Goal: Information Seeking & Learning: Learn about a topic

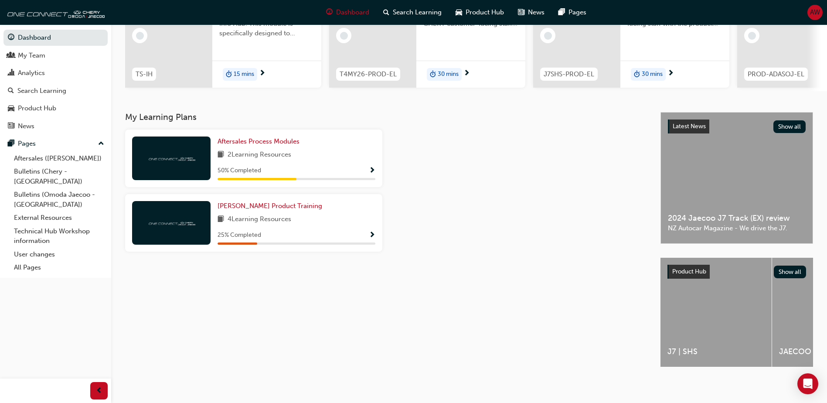
scroll to position [118, 0]
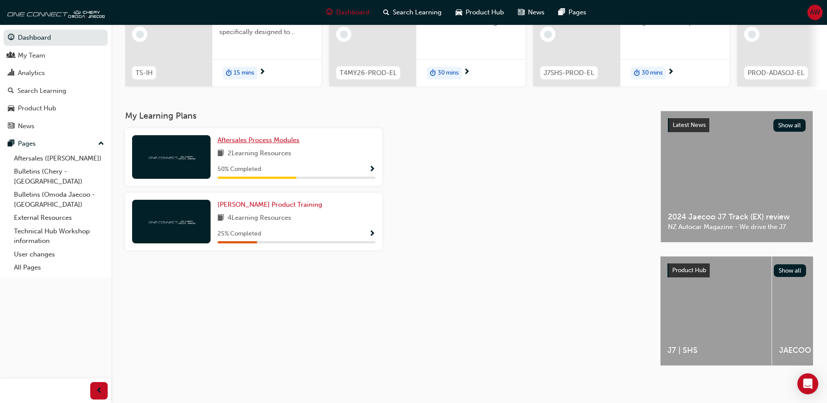
click at [270, 137] on span "Aftersales Process Modules" at bounding box center [259, 140] width 82 height 8
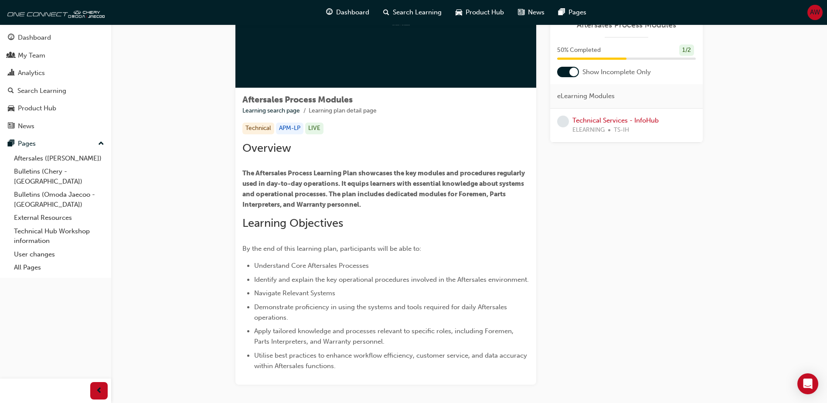
scroll to position [133, 0]
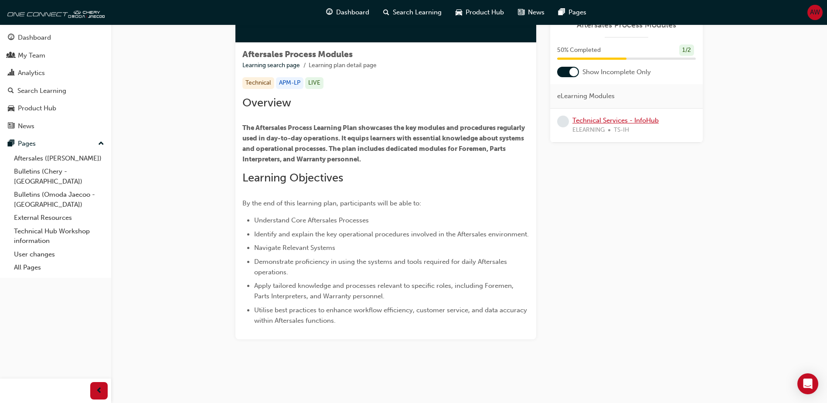
click at [609, 121] on link "Technical Services - InfoHub" at bounding box center [615, 120] width 86 height 8
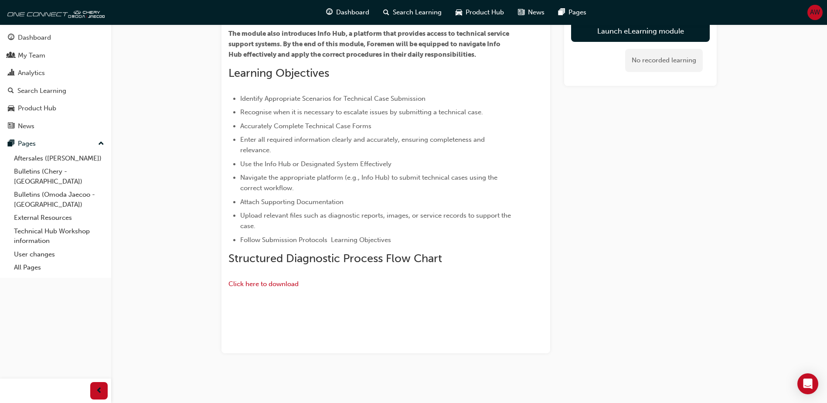
scroll to position [218, 0]
click at [278, 280] on span "Click here to download" at bounding box center [263, 284] width 70 height 8
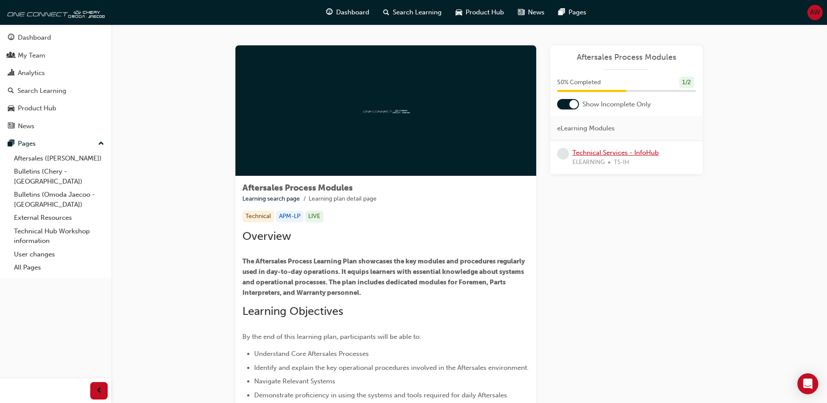
click at [629, 154] on link "Technical Services - InfoHub" at bounding box center [615, 153] width 86 height 8
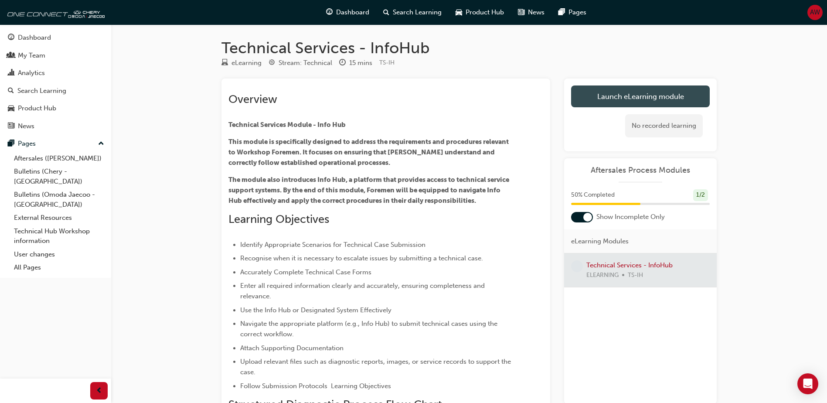
click at [609, 97] on link "Launch eLearning module" at bounding box center [640, 96] width 139 height 22
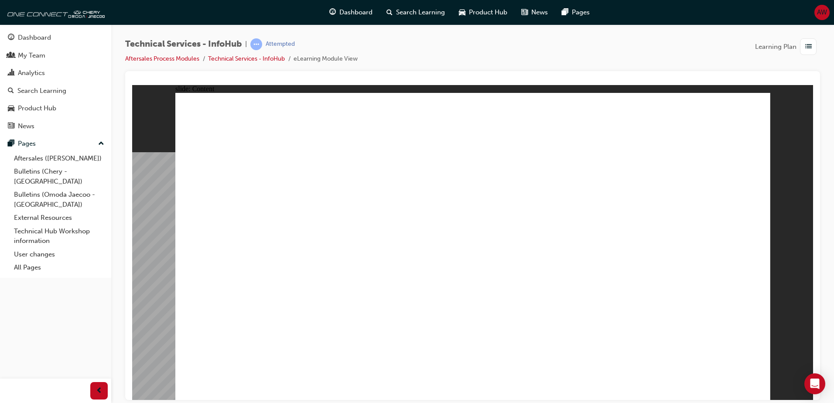
drag, startPoint x: 736, startPoint y: 124, endPoint x: 745, endPoint y: 122, distance: 8.6
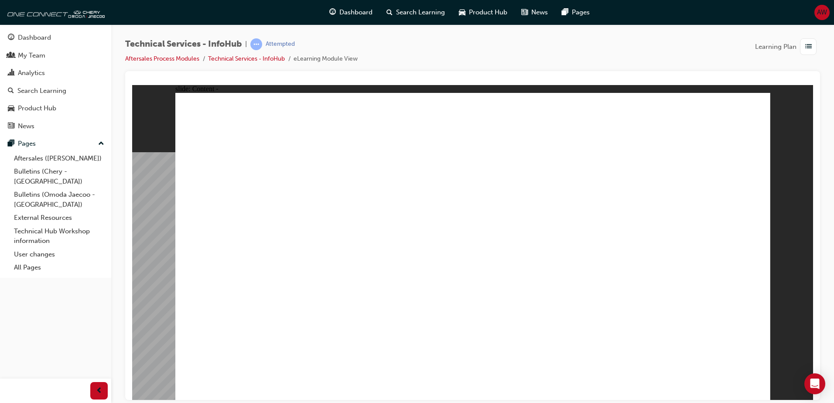
drag, startPoint x: 750, startPoint y: 100, endPoint x: 758, endPoint y: 95, distance: 9.8
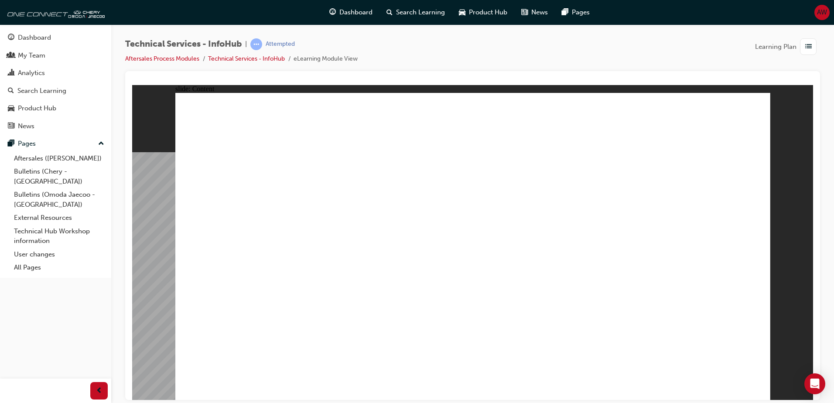
drag, startPoint x: 743, startPoint y: 110, endPoint x: 739, endPoint y: 109, distance: 4.6
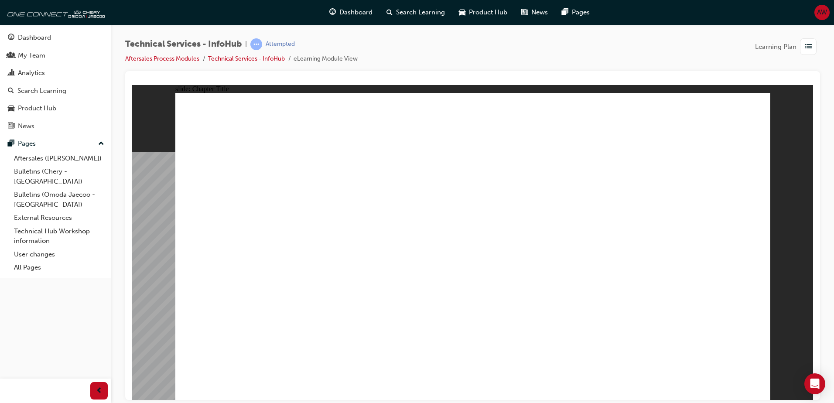
radio input "true"
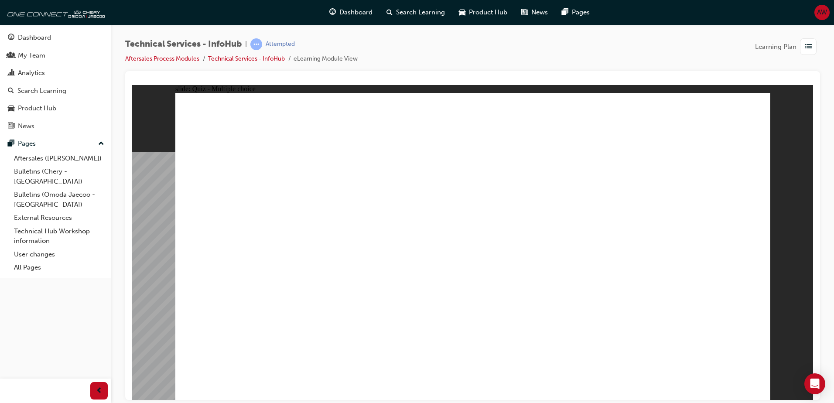
radio input "true"
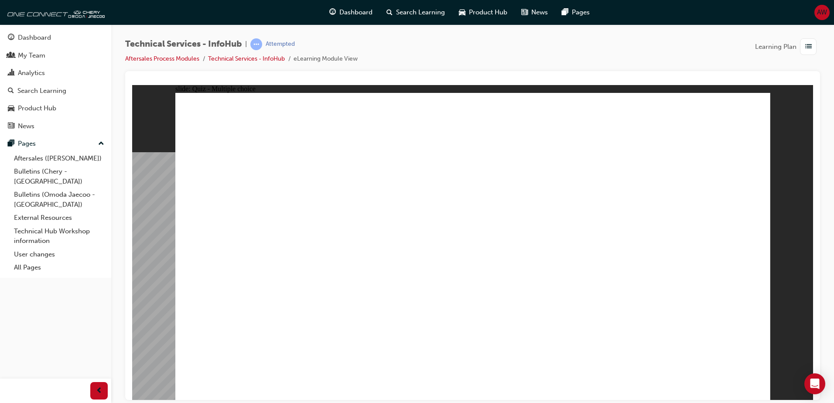
radio input "true"
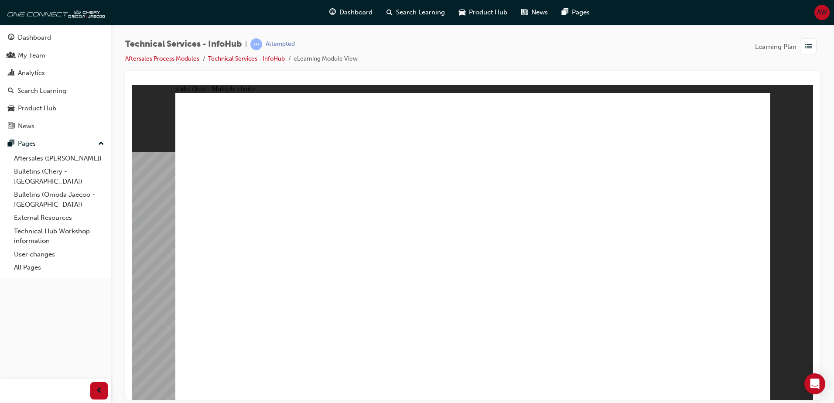
radio input "true"
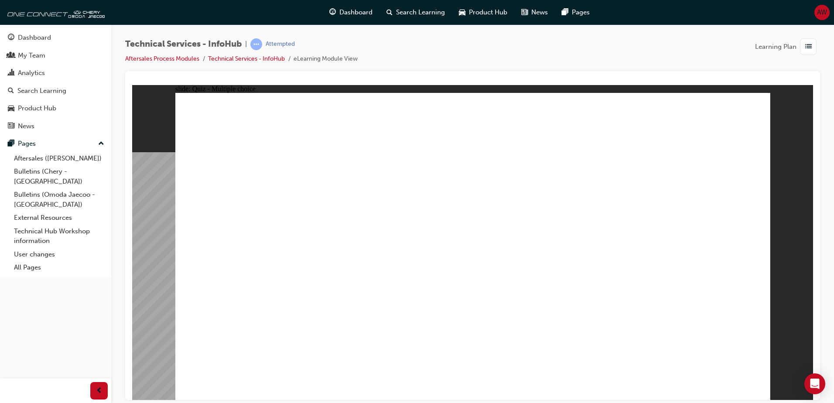
radio input "true"
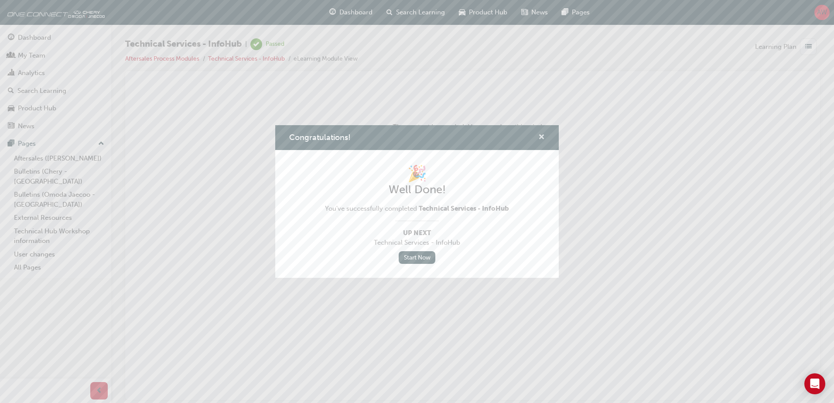
click at [541, 136] on span "cross-icon" at bounding box center [541, 138] width 7 height 8
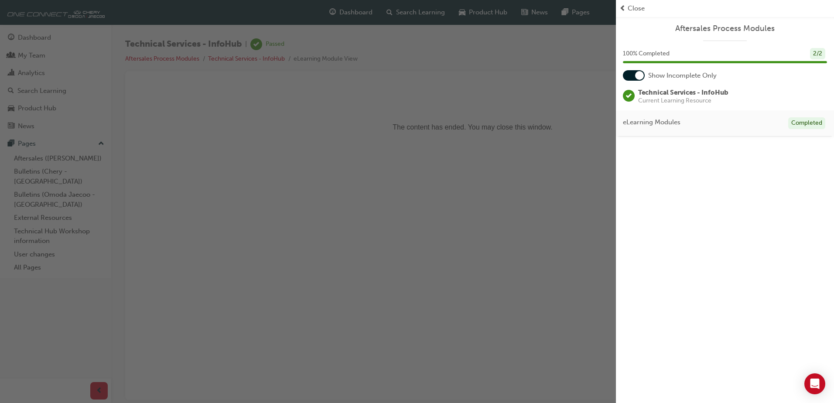
click at [639, 10] on span "Close" at bounding box center [635, 8] width 17 height 10
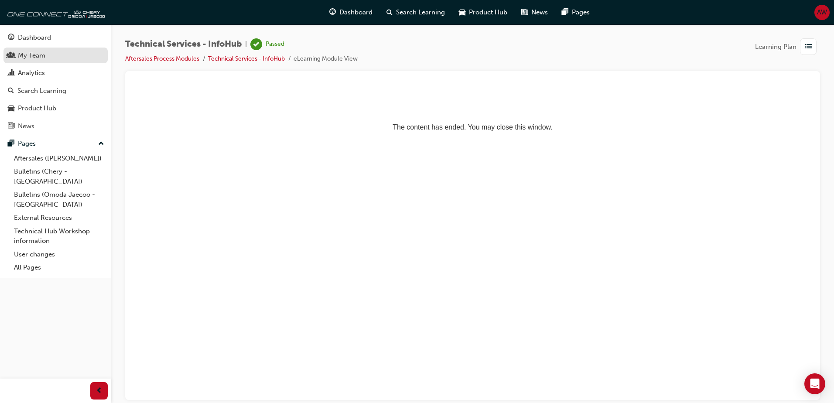
click at [35, 57] on div "My Team" at bounding box center [31, 56] width 27 height 10
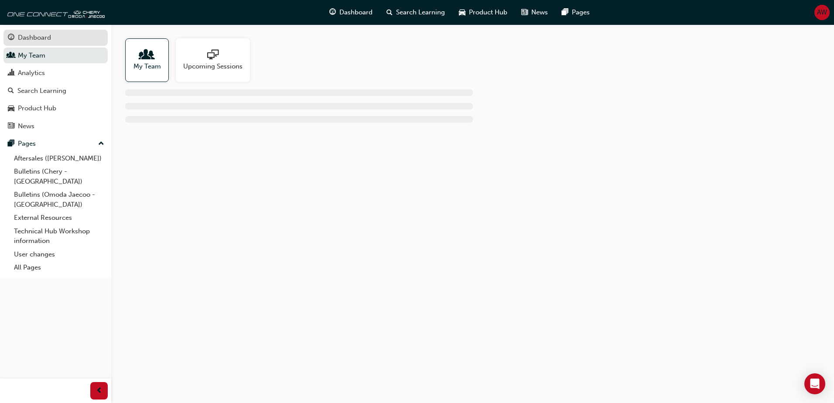
click at [37, 36] on div "Dashboard" at bounding box center [34, 38] width 33 height 10
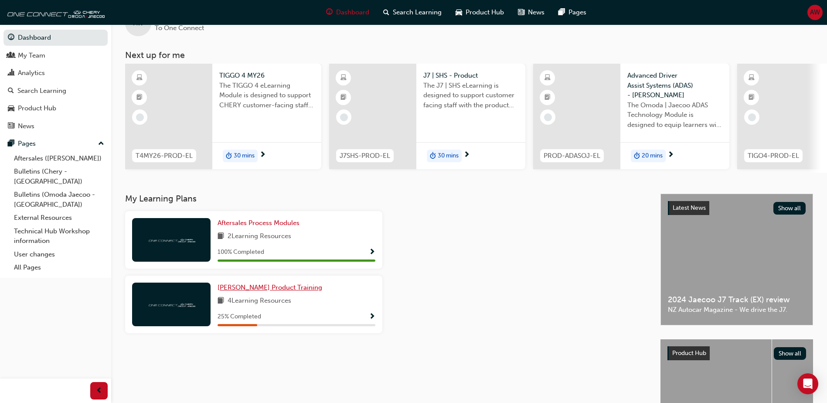
scroll to position [44, 0]
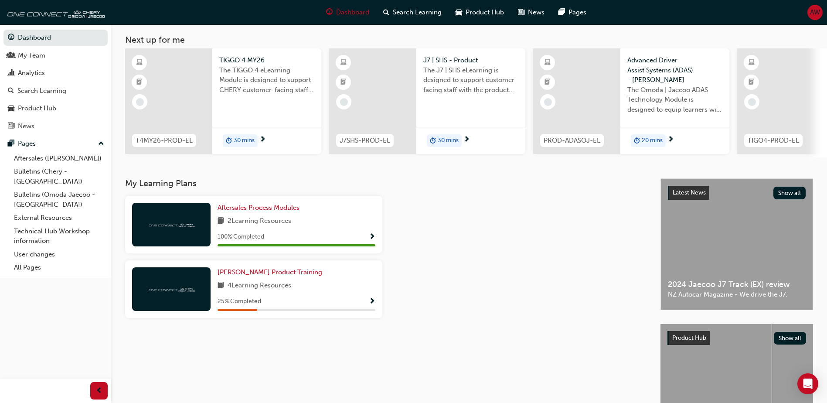
click at [304, 276] on span "[PERSON_NAME] Product Training" at bounding box center [270, 272] width 105 height 8
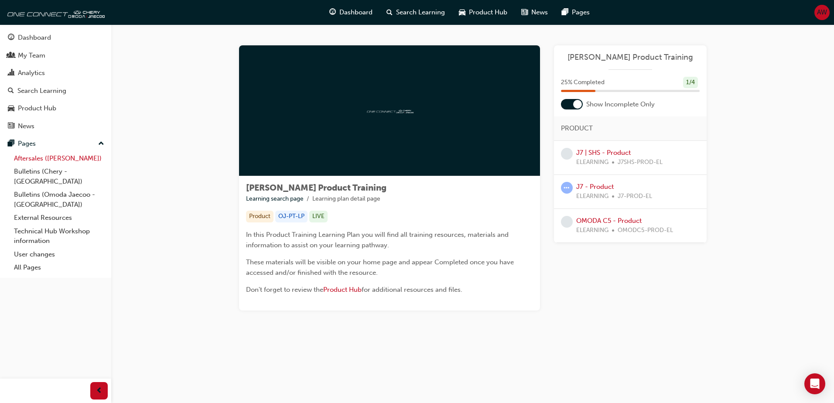
click at [35, 160] on link "Aftersales ([PERSON_NAME])" at bounding box center [58, 159] width 97 height 14
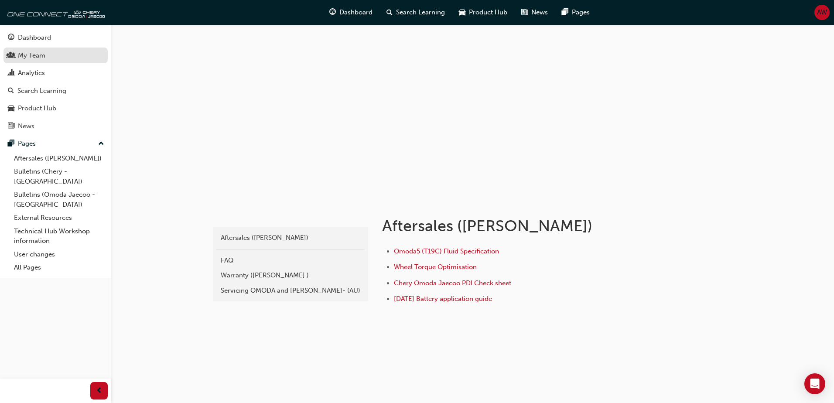
click at [28, 57] on div "My Team" at bounding box center [31, 56] width 27 height 10
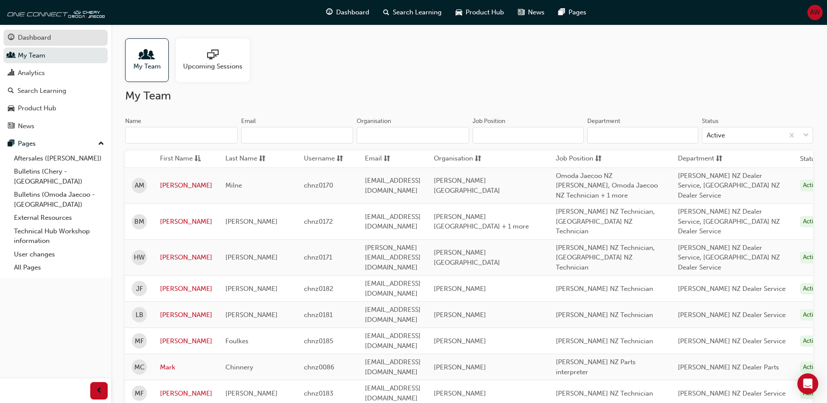
click at [30, 40] on div "Dashboard" at bounding box center [34, 38] width 33 height 10
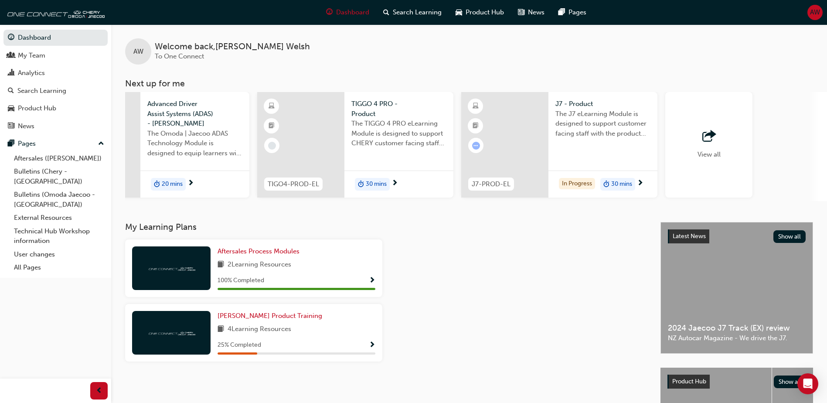
scroll to position [0, 521]
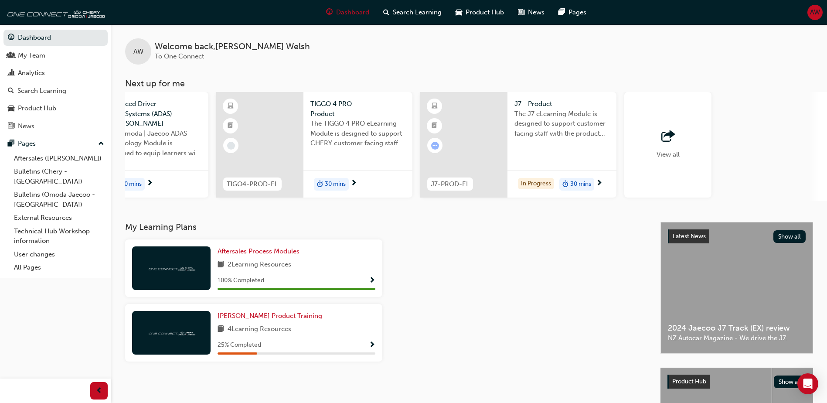
click at [677, 129] on div "View all" at bounding box center [667, 144] width 87 height 105
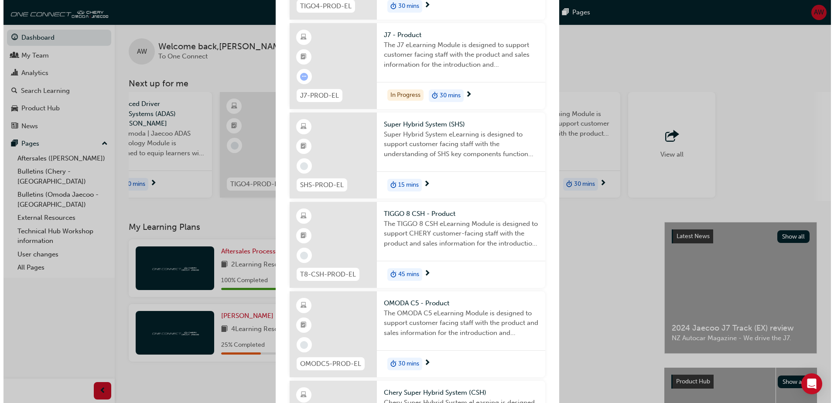
scroll to position [392, 0]
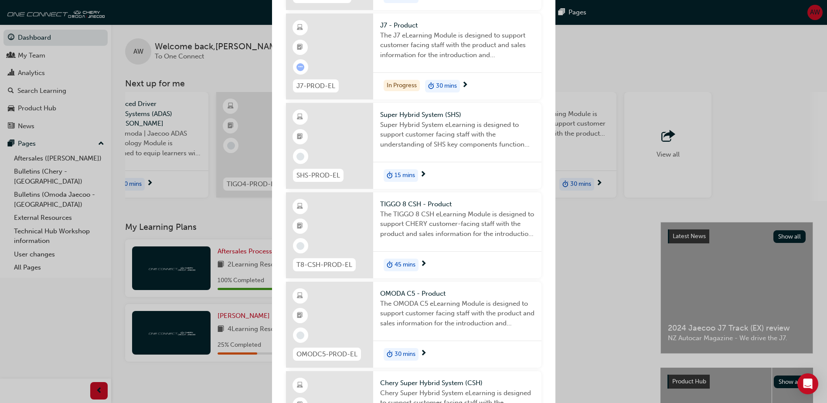
click at [423, 114] on span "Super Hybrid System (SHS)" at bounding box center [457, 115] width 154 height 10
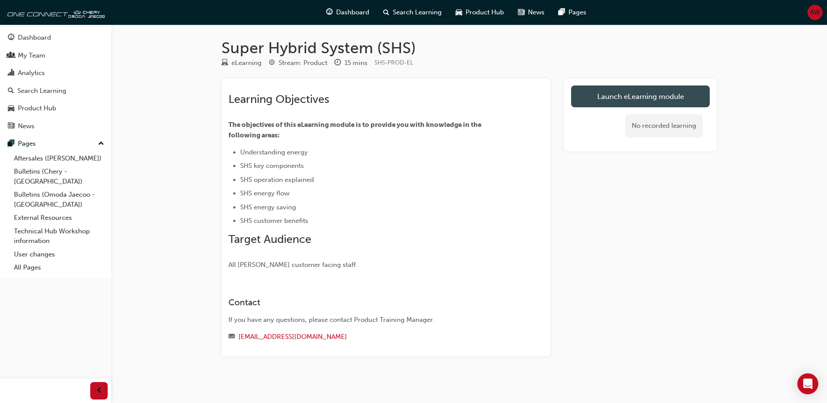
click at [631, 95] on link "Launch eLearning module" at bounding box center [640, 96] width 139 height 22
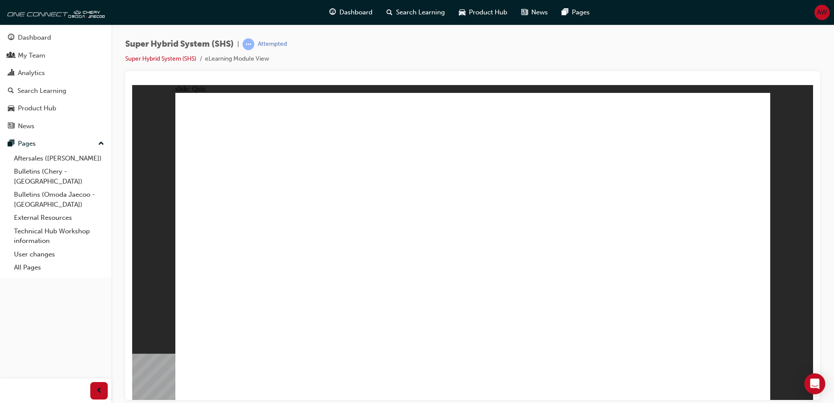
radio input "true"
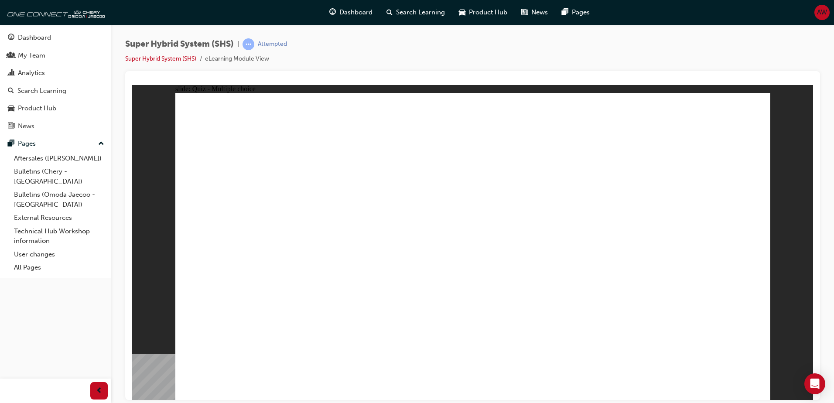
radio input "true"
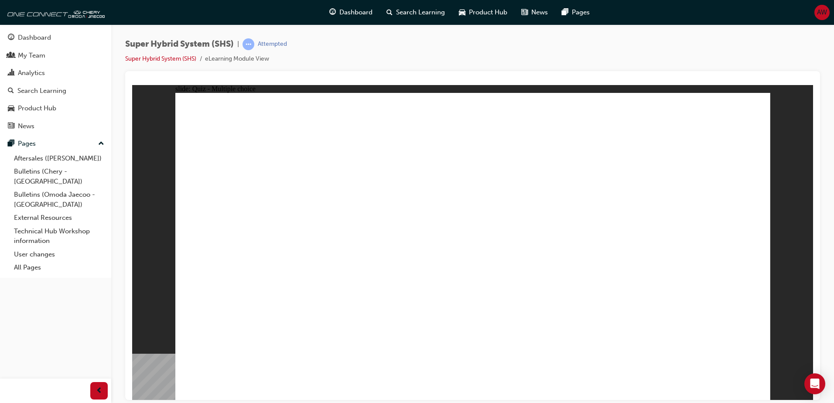
radio input "true"
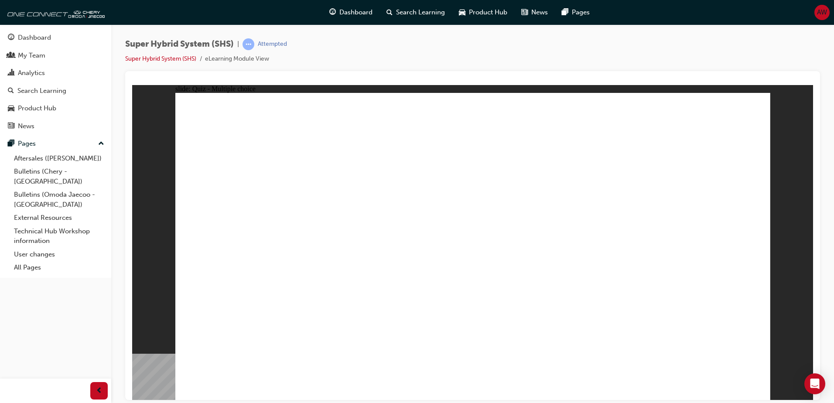
radio input "true"
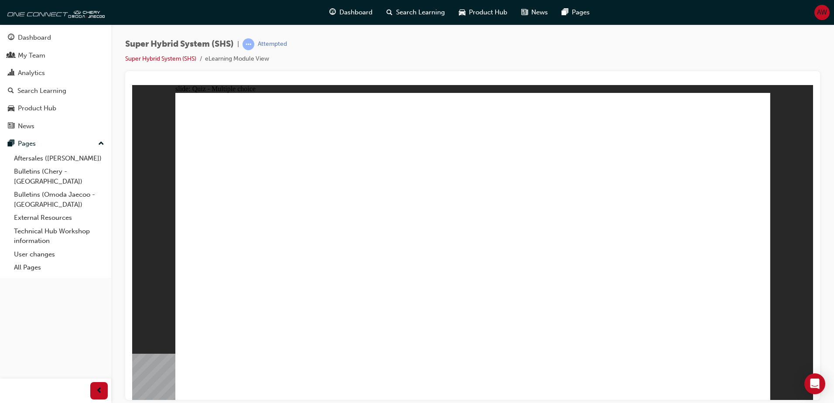
radio input "true"
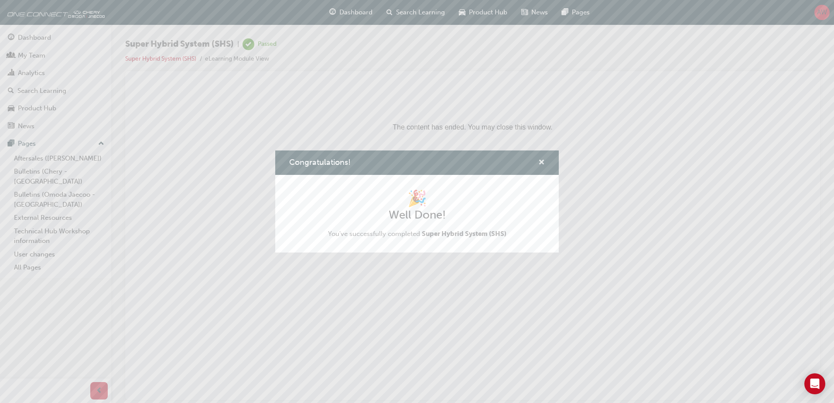
click at [543, 161] on span "cross-icon" at bounding box center [541, 163] width 7 height 8
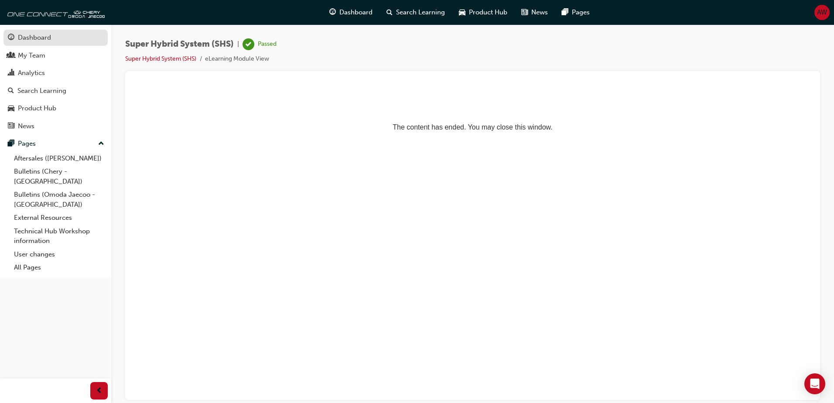
click at [27, 38] on div "Dashboard" at bounding box center [34, 38] width 33 height 10
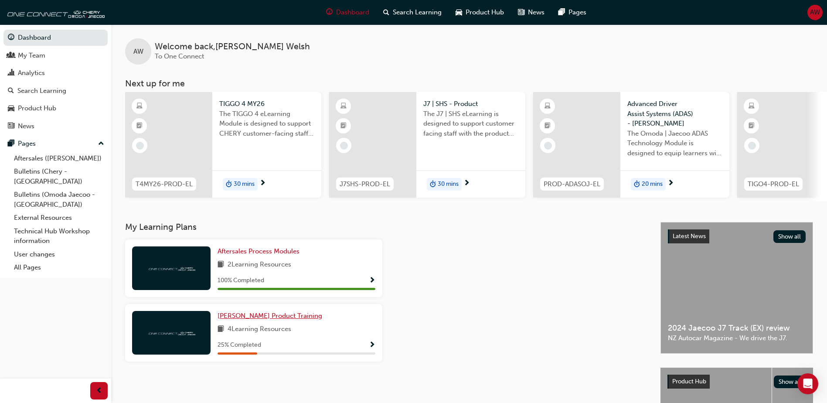
click at [276, 319] on span "[PERSON_NAME] Product Training" at bounding box center [270, 316] width 105 height 8
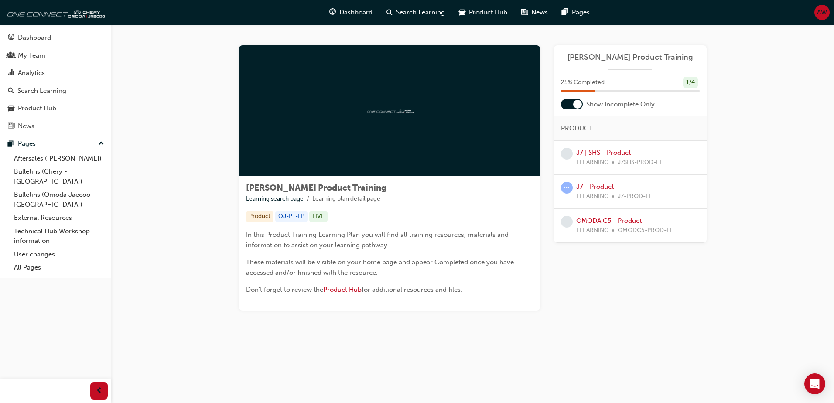
click at [439, 203] on ul "Learning search page Learning plan detail page" at bounding box center [389, 199] width 287 height 10
click at [41, 37] on div "Dashboard" at bounding box center [34, 38] width 33 height 10
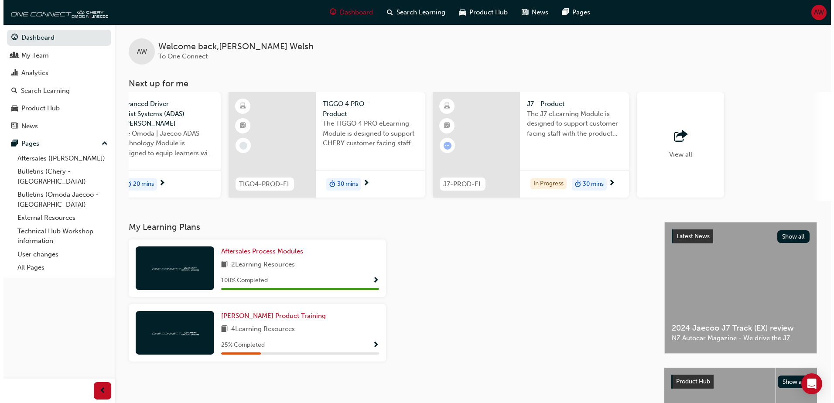
scroll to position [0, 521]
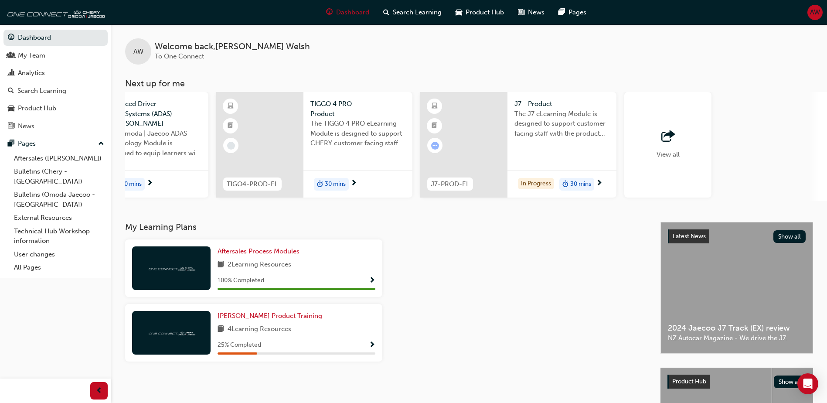
click at [552, 125] on span "The J7 eLearning Module is designed to support customer facing staff with the p…" at bounding box center [561, 124] width 95 height 30
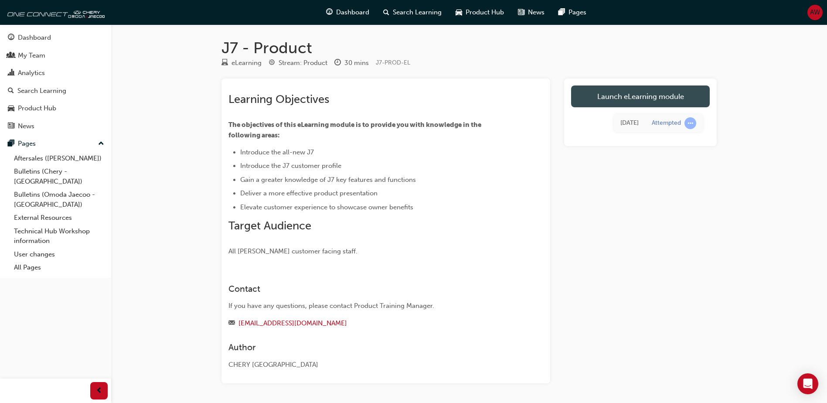
click at [663, 98] on link "Launch eLearning module" at bounding box center [640, 96] width 139 height 22
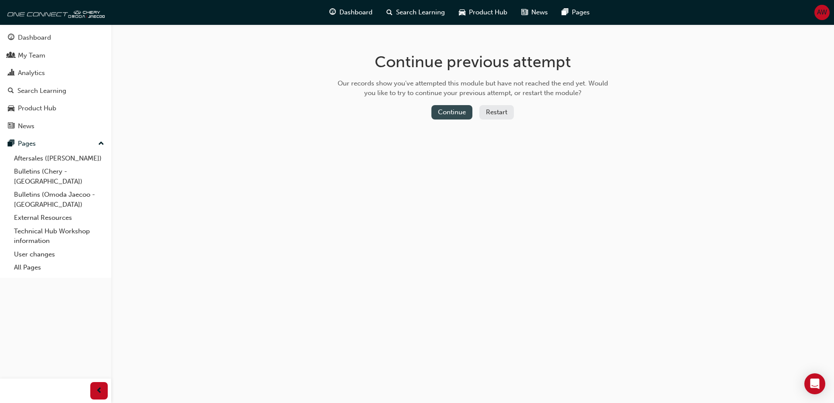
click at [464, 113] on button "Continue" at bounding box center [451, 112] width 41 height 14
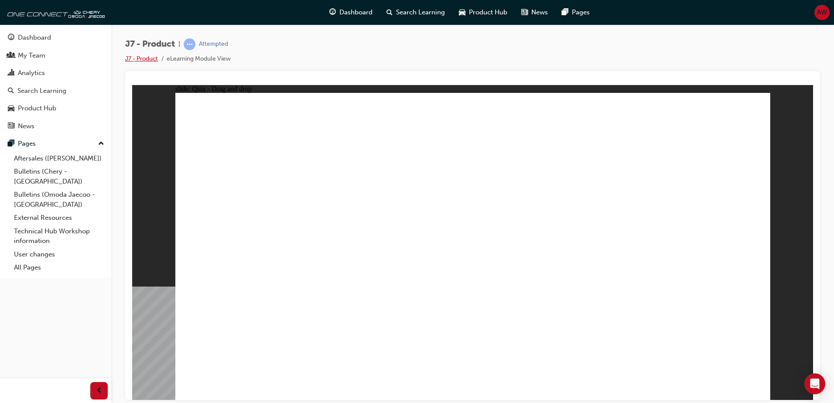
click at [146, 59] on link "J7 - Product" at bounding box center [141, 58] width 33 height 7
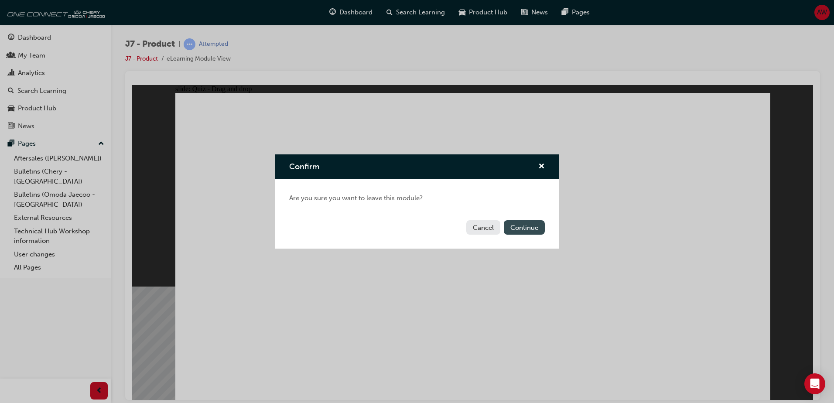
click at [510, 226] on button "Continue" at bounding box center [524, 227] width 41 height 14
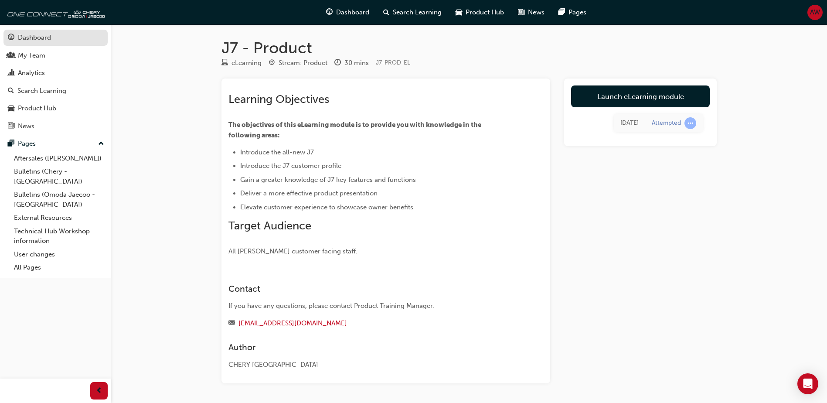
click at [9, 34] on span "guage-icon" at bounding box center [11, 38] width 7 height 8
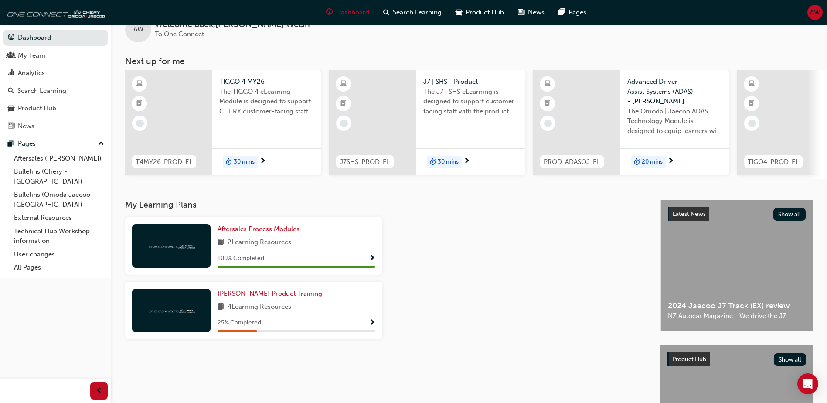
scroll to position [87, 0]
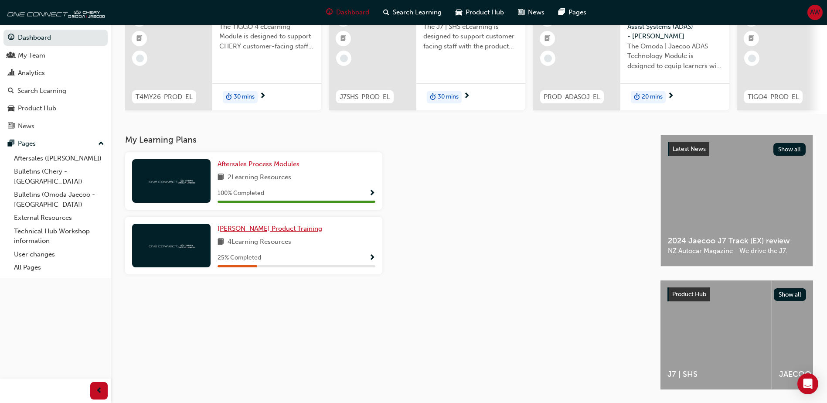
click at [289, 230] on span "[PERSON_NAME] Product Training" at bounding box center [270, 229] width 105 height 8
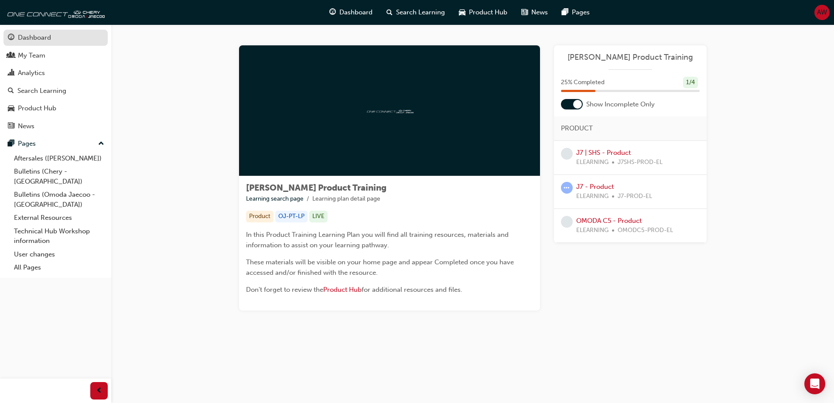
click at [41, 39] on div "Dashboard" at bounding box center [34, 38] width 33 height 10
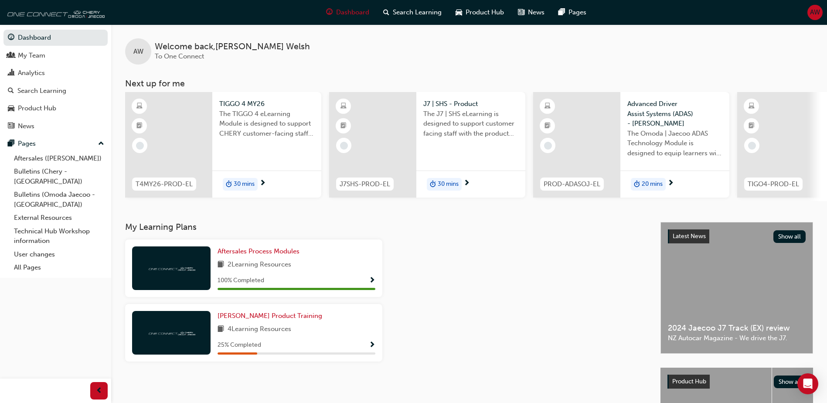
click at [60, 10] on img at bounding box center [54, 11] width 100 height 17
click at [810, 13] on span "AW" at bounding box center [815, 12] width 10 height 10
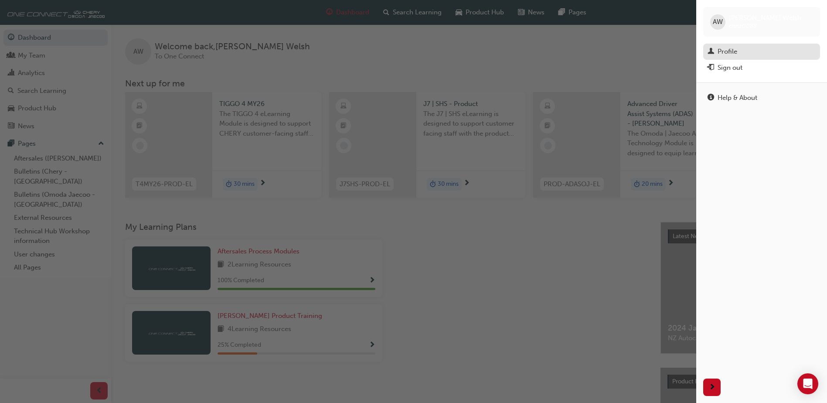
click at [718, 50] on div "Profile" at bounding box center [728, 52] width 20 height 10
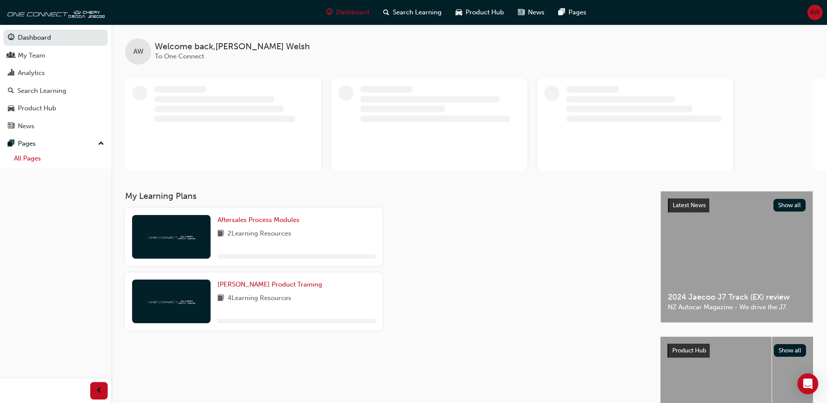
click at [36, 158] on link "All Pages" at bounding box center [58, 159] width 97 height 14
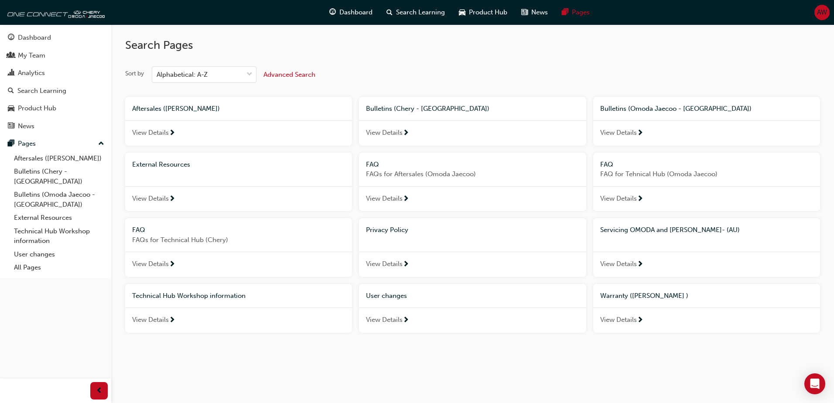
click at [162, 133] on span "View Details" at bounding box center [150, 133] width 37 height 10
click at [392, 129] on span "View Details" at bounding box center [384, 133] width 37 height 10
click at [159, 131] on span "View Details" at bounding box center [150, 133] width 37 height 10
